Goal: Task Accomplishment & Management: Manage account settings

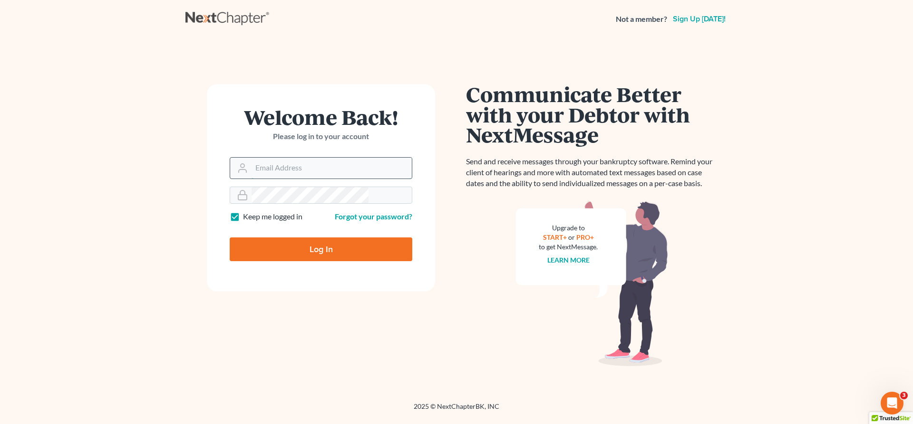
click at [285, 158] on input "Email Address" at bounding box center [331, 168] width 160 height 21
type input "[EMAIL_ADDRESS][DOMAIN_NAME]"
click at [316, 238] on input "Log In" at bounding box center [321, 250] width 183 height 24
type input "Thinking..."
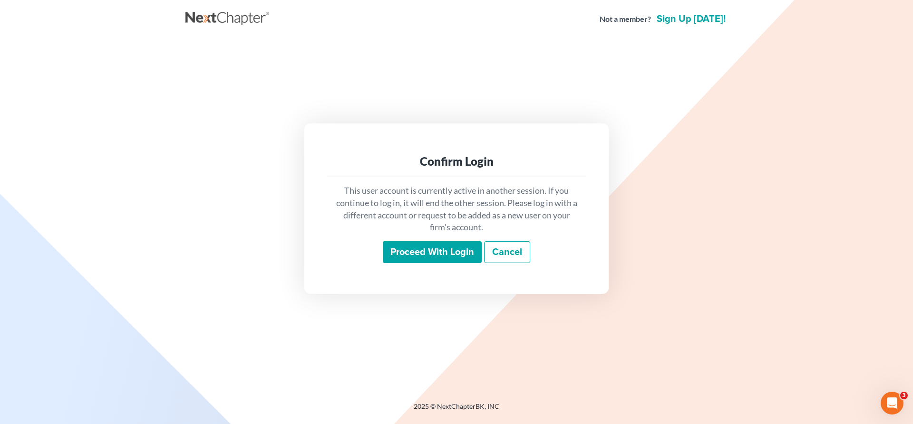
click at [397, 241] on div "Proceed with login Cancel" at bounding box center [456, 252] width 243 height 22
click at [413, 241] on input "Proceed with login" at bounding box center [432, 252] width 99 height 22
